Goal: Information Seeking & Learning: Learn about a topic

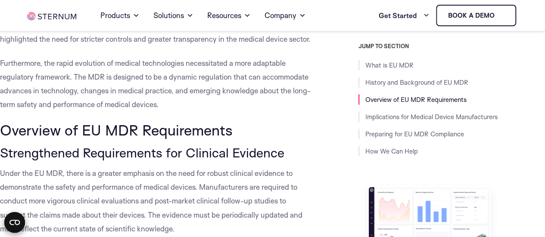
scroll to position [690, 0]
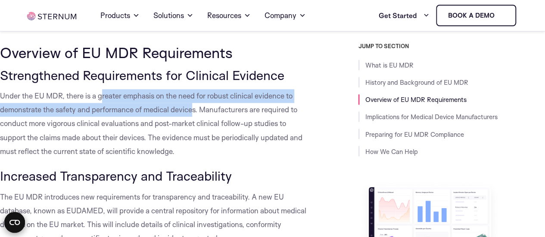
drag, startPoint x: 101, startPoint y: 111, endPoint x: 192, endPoint y: 128, distance: 93.0
click at [192, 128] on p "Under the EU MDR, there is a greater emphasis on the need for robust clinical e…" at bounding box center [156, 123] width 312 height 69
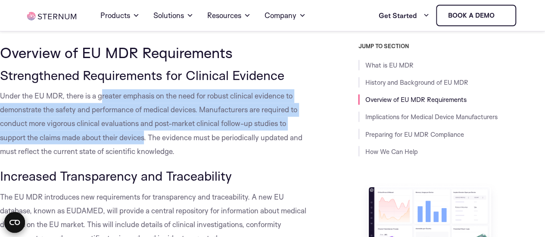
copy p "reater emphasis on the need for robust clinical evidence to demonstrate the saf…"
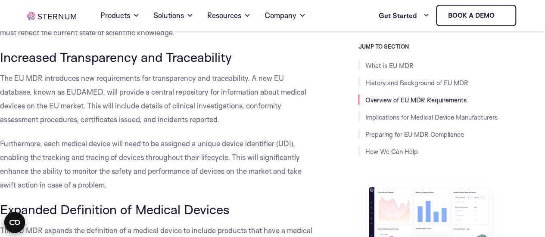
scroll to position [810, 0]
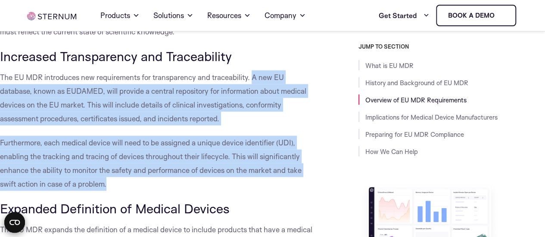
drag, startPoint x: 252, startPoint y: 90, endPoint x: 218, endPoint y: 199, distance: 113.7
copy div "A new EU database, known as EUDAMED, will provide a central repository for info…"
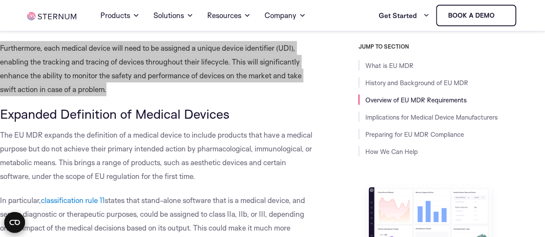
scroll to position [975, 0]
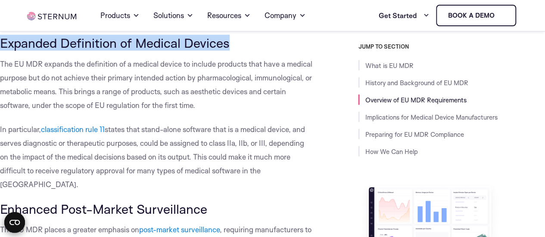
drag, startPoint x: 2, startPoint y: 57, endPoint x: 228, endPoint y: 52, distance: 225.8
click at [228, 50] on h3 "Expanded Definition of Medical Devices" at bounding box center [156, 43] width 312 height 15
copy h3 "Expanded Definition of Medical Devices"
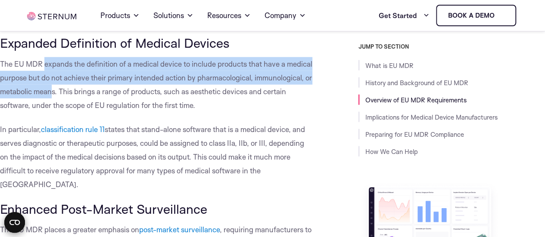
drag, startPoint x: 45, startPoint y: 77, endPoint x: 113, endPoint y: 99, distance: 71.1
click at [113, 99] on p "The EU MDR expands the definition of a medical device to include products that …" at bounding box center [156, 84] width 312 height 55
copy p "expands the definition of a medical device to include products that have a medi…"
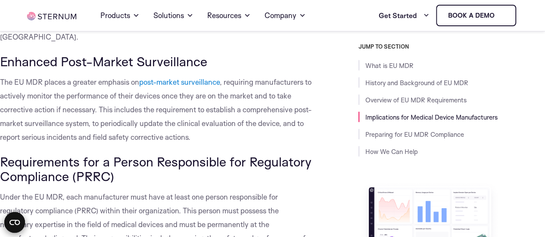
scroll to position [1123, 0]
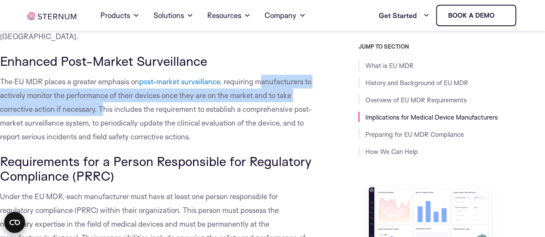
drag, startPoint x: 262, startPoint y: 83, endPoint x: 102, endPoint y: 108, distance: 161.8
click at [102, 108] on p "The EU MDR places a greater emphasis on post-market surveillance , requiring ma…" at bounding box center [156, 109] width 312 height 69
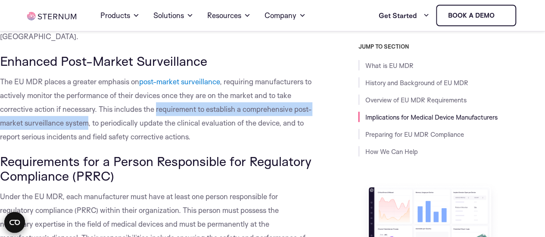
drag, startPoint x: 157, startPoint y: 110, endPoint x: 105, endPoint y: 124, distance: 53.4
click at [105, 124] on p "The EU MDR places a greater emphasis on post-market surveillance , requiring ma…" at bounding box center [156, 109] width 312 height 69
copy p "requirement to establish a comprehensive post-market surveillance system"
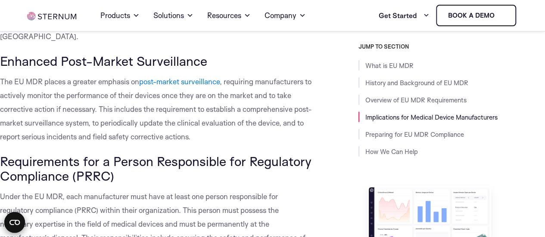
click at [201, 136] on p "The EU MDR places a greater emphasis on post-market surveillance , requiring ma…" at bounding box center [156, 109] width 312 height 69
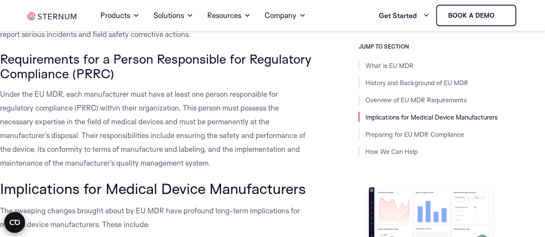
scroll to position [1223, 0]
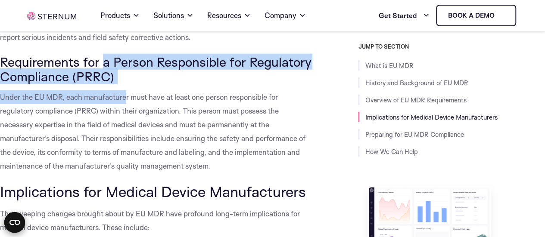
drag, startPoint x: 102, startPoint y: 65, endPoint x: 128, endPoint y: 87, distance: 33.9
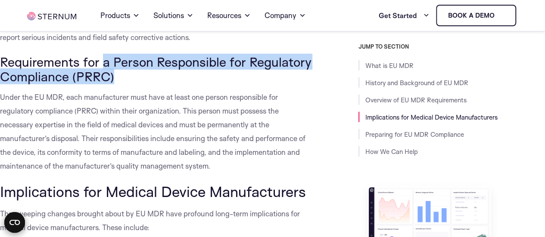
copy h3 "a Person Responsible for Regulatory Compliance (PRRC)"
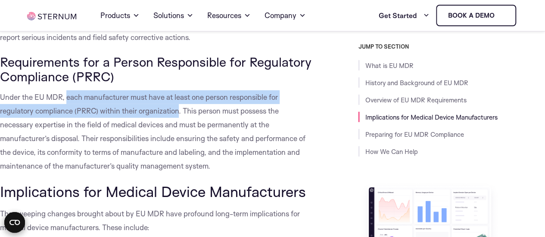
drag, startPoint x: 68, startPoint y: 96, endPoint x: 178, endPoint y: 112, distance: 111.4
click at [178, 112] on p "Under the EU MDR, each manufacturer must have at least one person responsible f…" at bounding box center [156, 131] width 312 height 83
copy p "each manufacturer must have at least one person responsible for regulatory comp…"
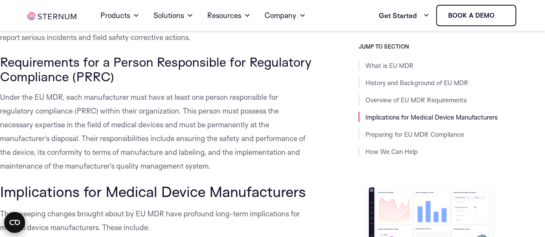
click at [189, 112] on p "Under the EU MDR, each manufacturer must have at least one person responsible f…" at bounding box center [156, 131] width 312 height 83
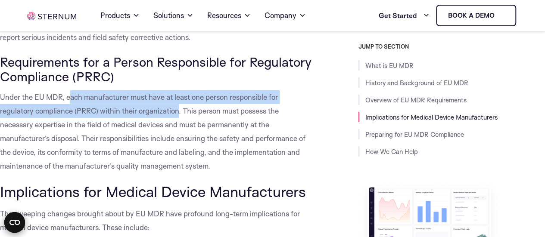
drag, startPoint x: 178, startPoint y: 111, endPoint x: 69, endPoint y: 99, distance: 109.7
click at [69, 99] on p "Under the EU MDR, each manufacturer must have at least one person responsible f…" at bounding box center [156, 131] width 312 height 83
copy p "each manufacturer must have at least one person responsible for regulatory comp…"
